Goal: Transaction & Acquisition: Purchase product/service

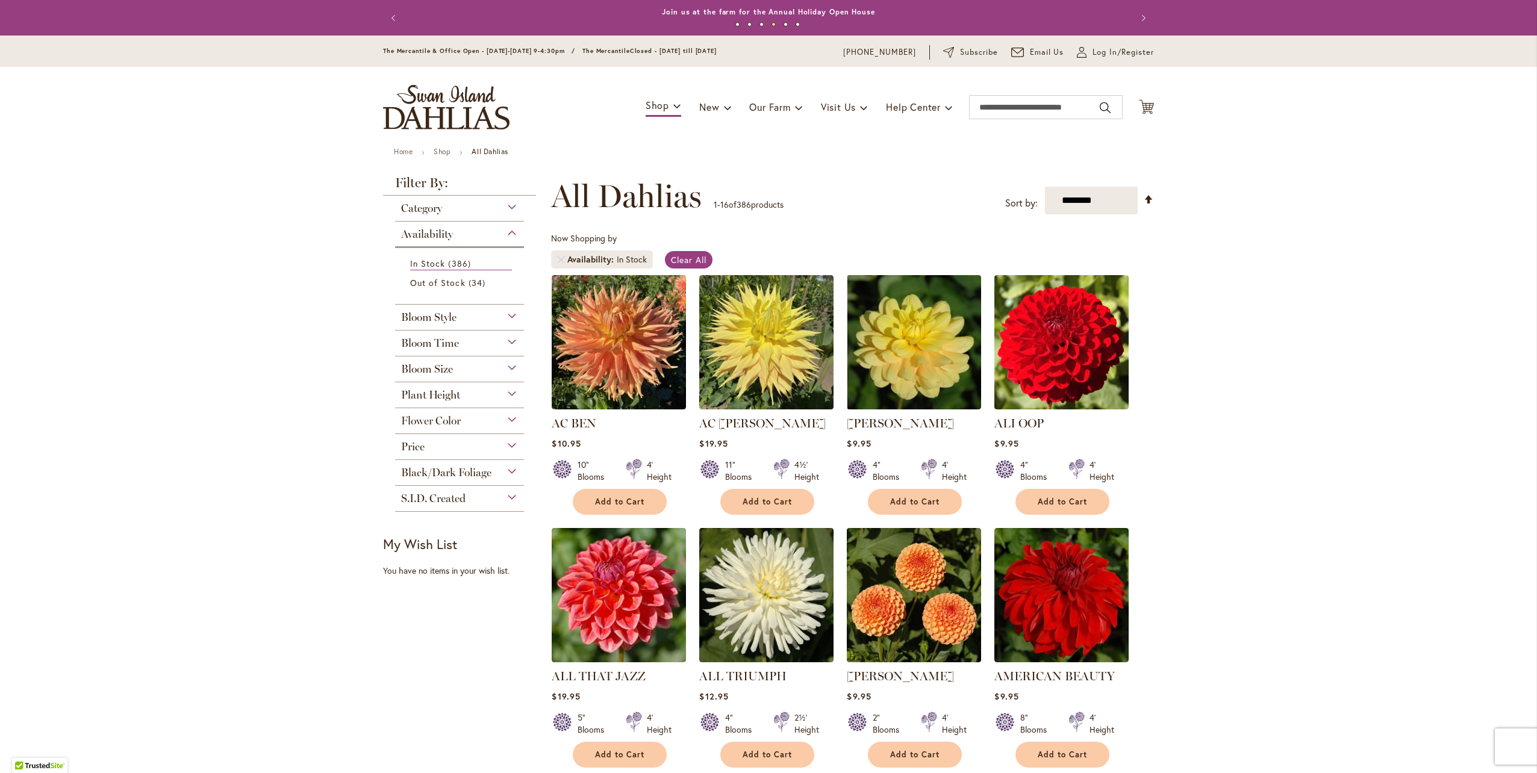
click at [505, 389] on div "Plant Height" at bounding box center [459, 391] width 129 height 19
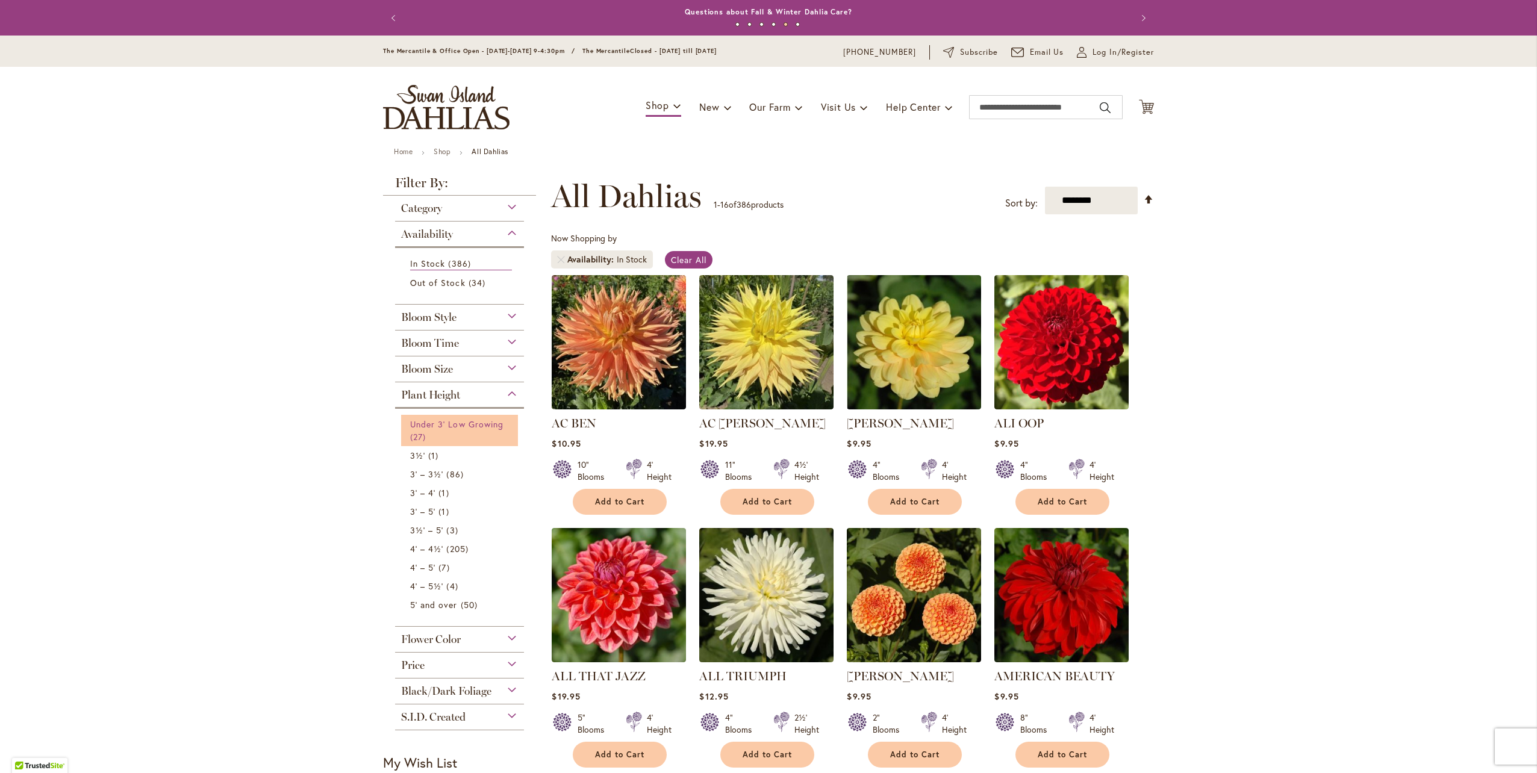
click at [457, 423] on span "Under 3' Low Growing" at bounding box center [456, 424] width 93 height 11
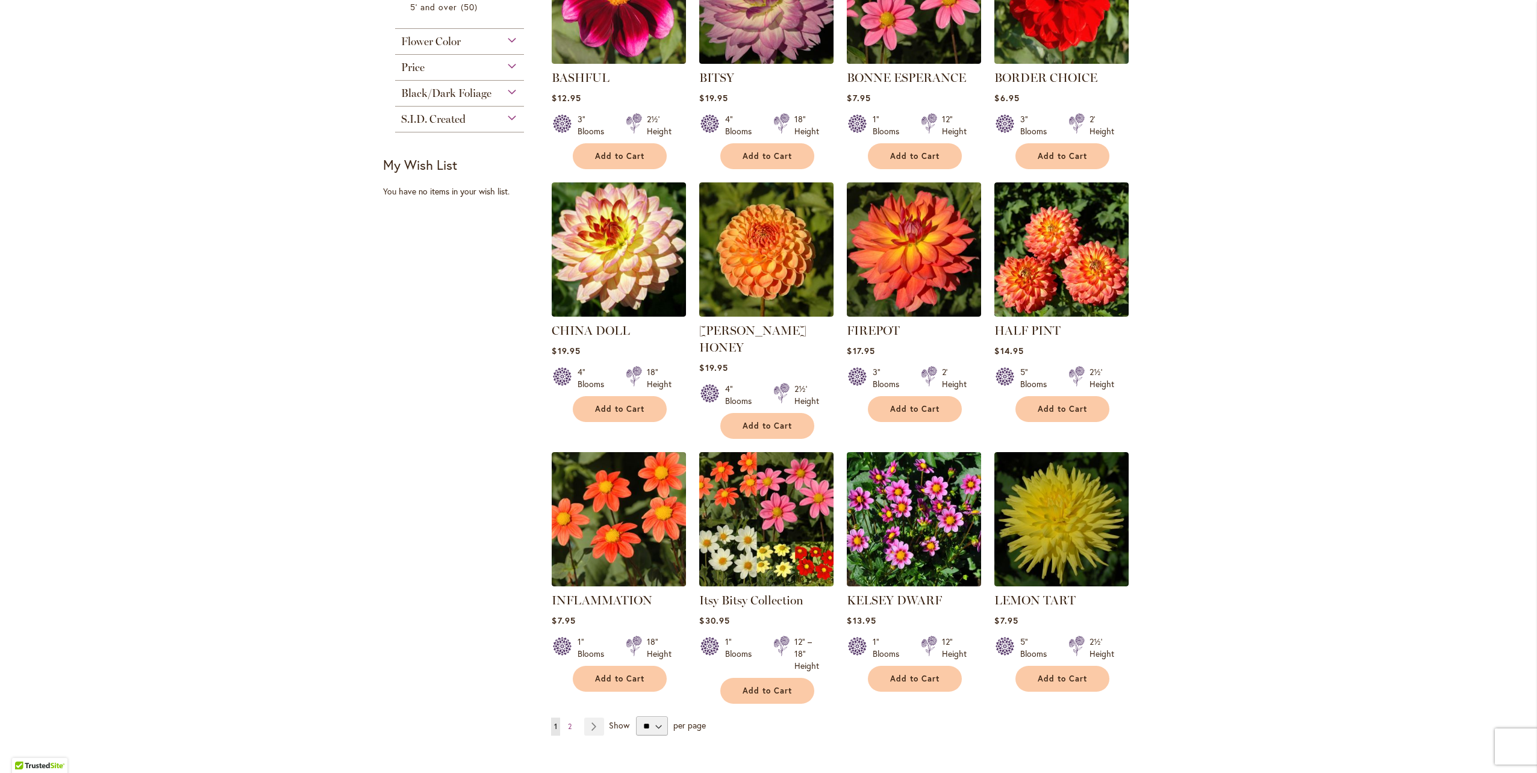
scroll to position [662, 0]
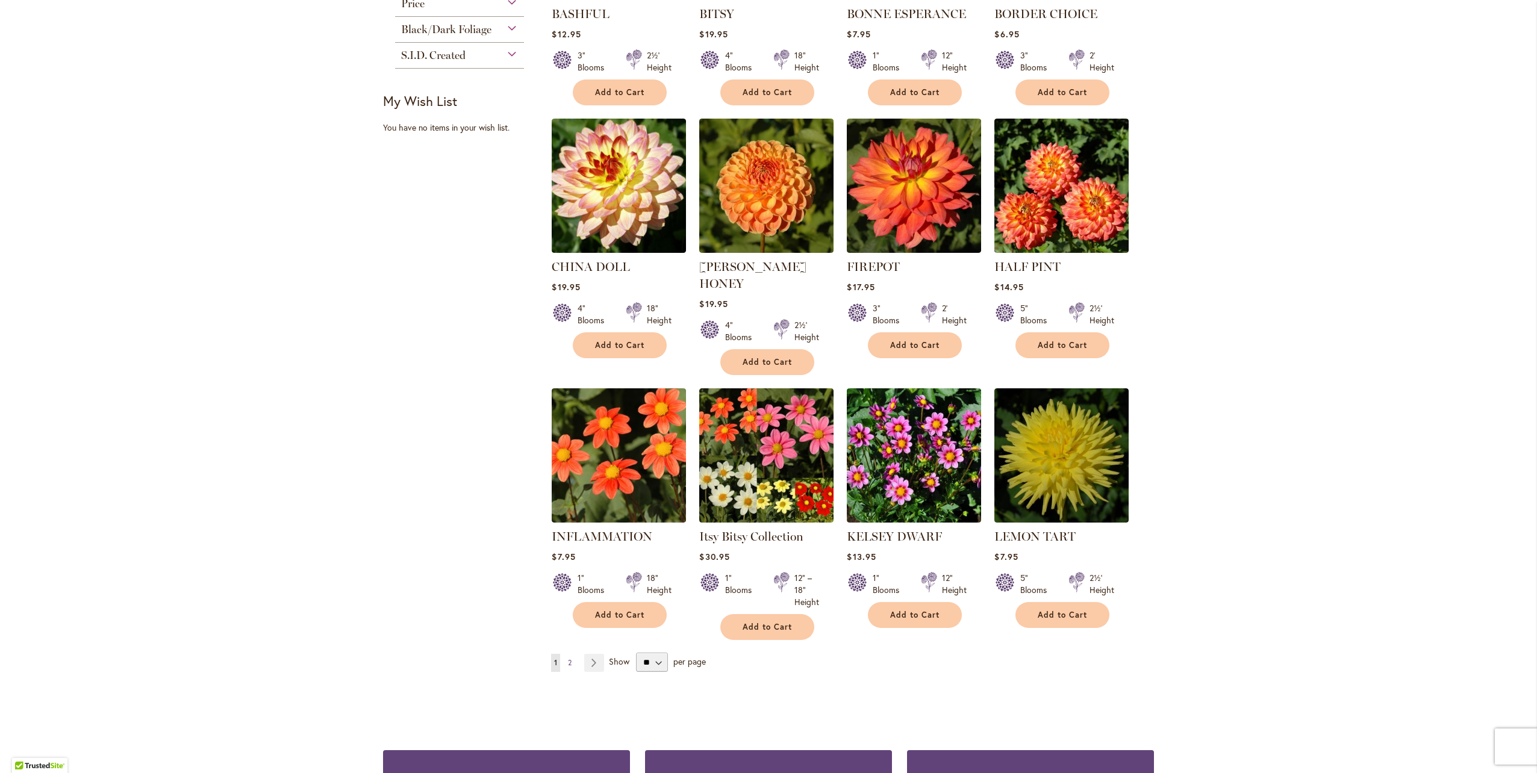
click at [568, 658] on span "2" at bounding box center [570, 662] width 4 height 9
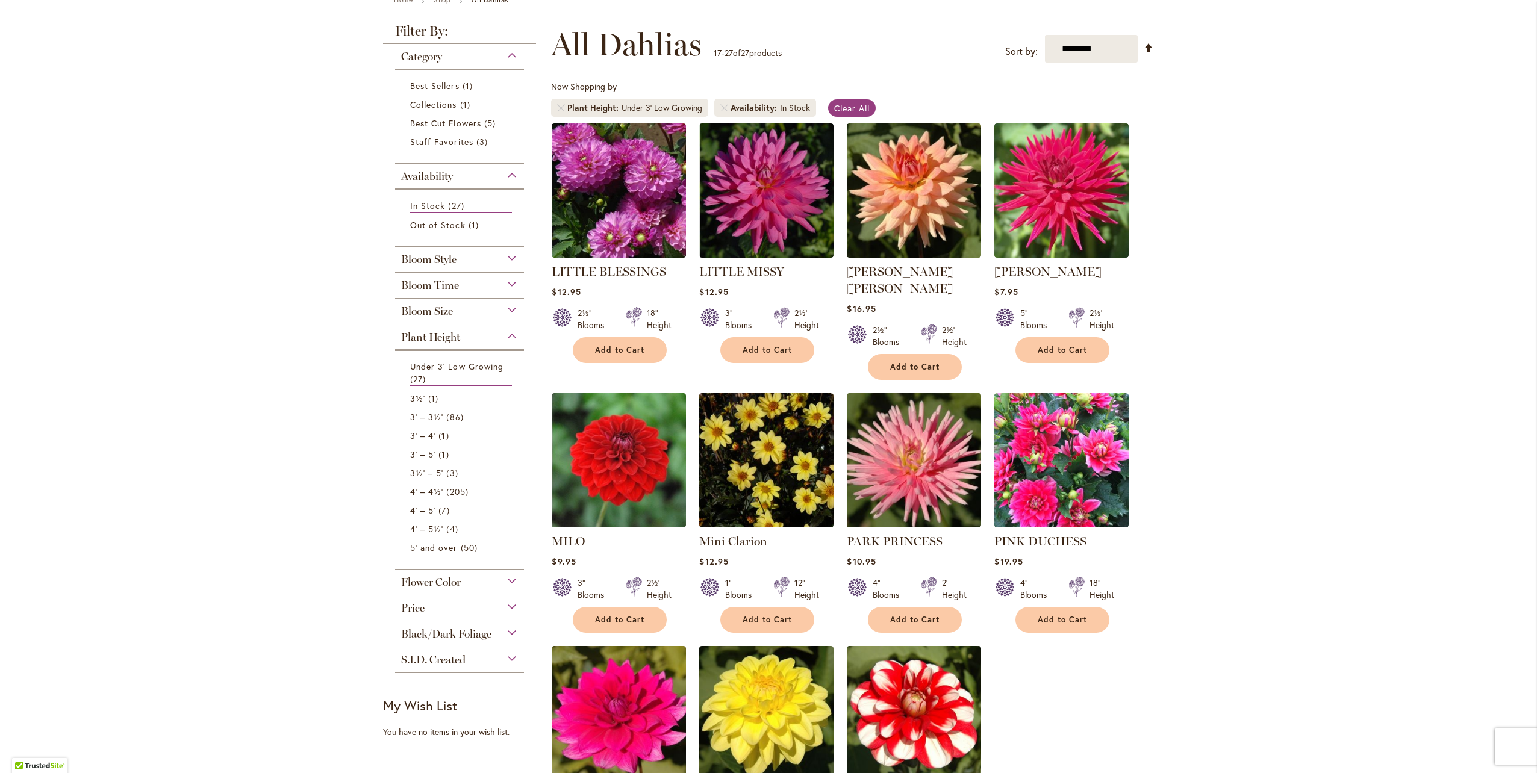
scroll to position [120, 0]
